Goal: Information Seeking & Learning: Learn about a topic

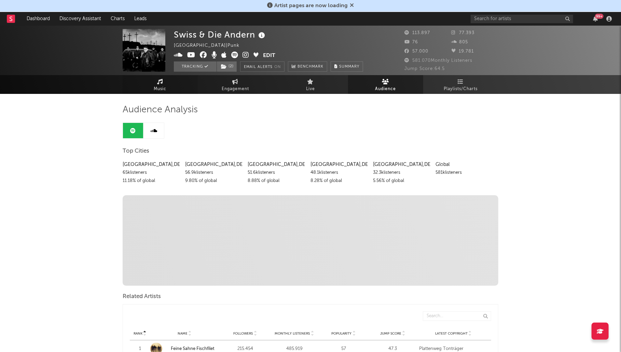
click at [158, 81] on icon at bounding box center [160, 81] width 6 height 5
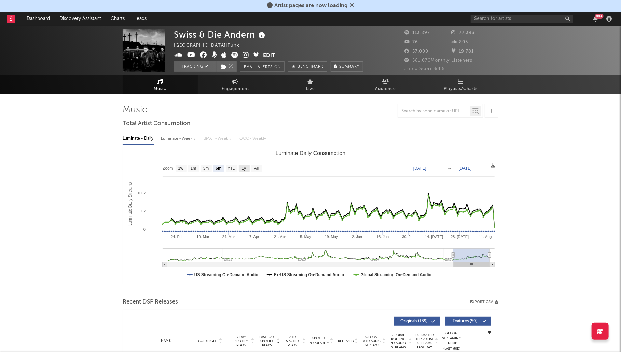
click at [243, 168] on text "1y" at bounding box center [244, 168] width 4 height 5
select select "1y"
type input "[DATE]"
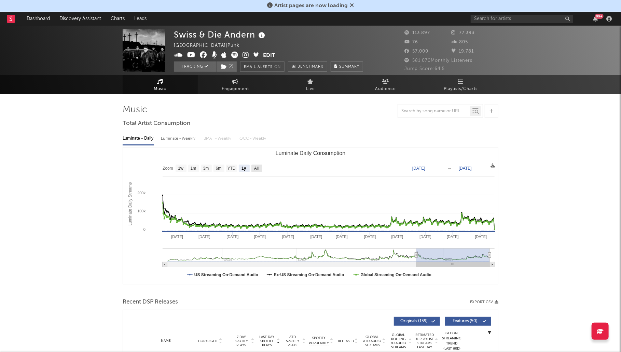
click at [258, 168] on text "All" at bounding box center [256, 168] width 4 height 5
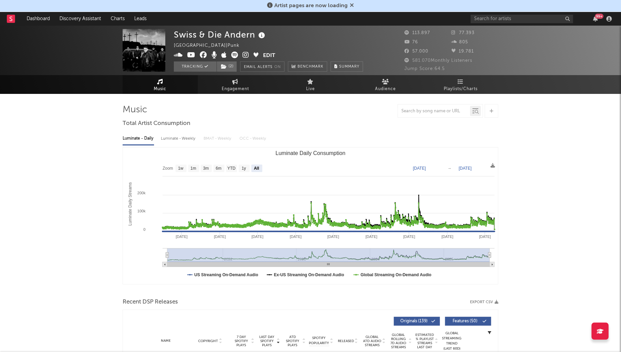
select select "All"
type input "[DATE]"
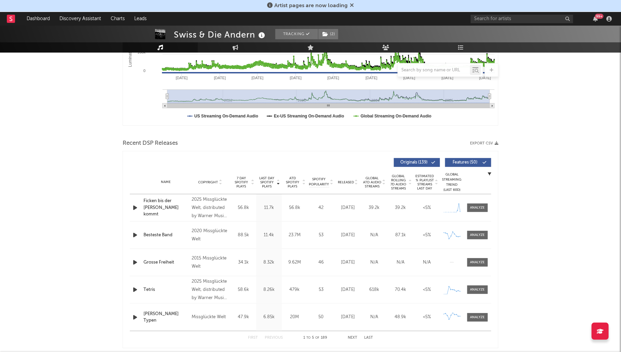
scroll to position [171, 0]
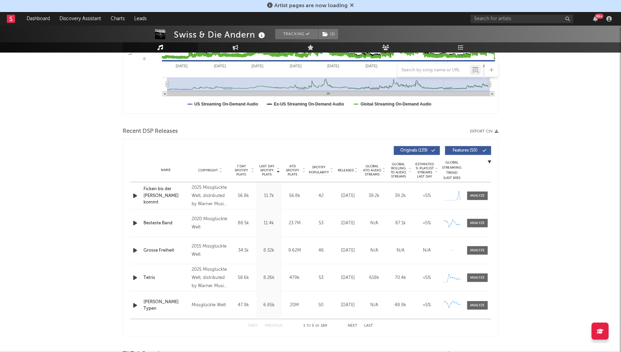
click at [352, 4] on icon at bounding box center [352, 4] width 4 height 5
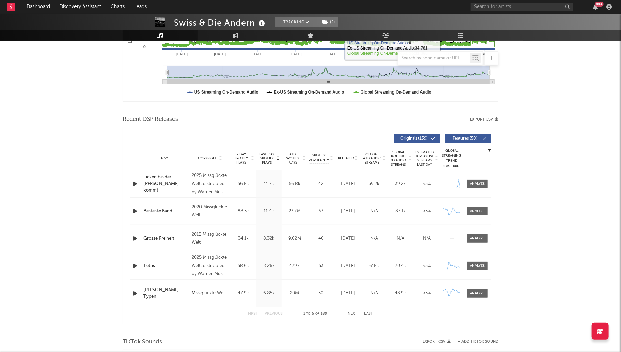
scroll to position [0, 0]
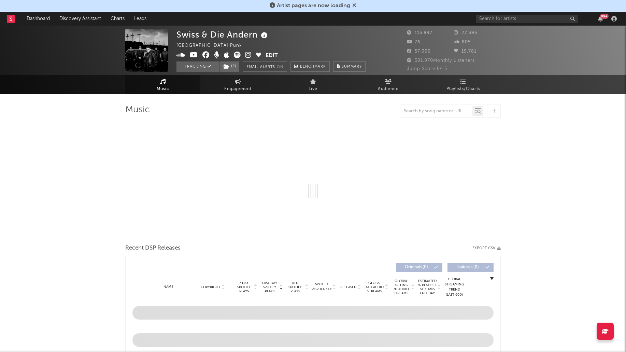
select select "6m"
